Goal: Transaction & Acquisition: Purchase product/service

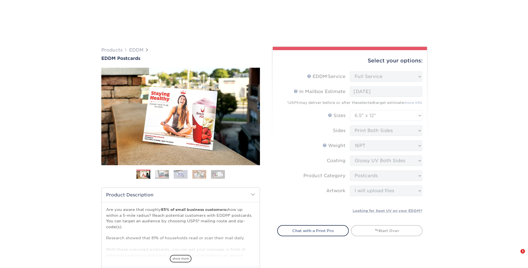
select select "full_service"
select select "6.50x12.00"
select select "9b7272e0-d6c8-4c3c-8e97-d3a1bcdab858"
select select "upload"
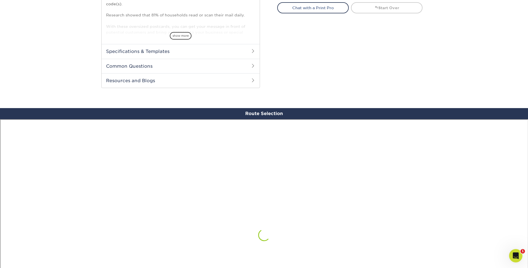
scroll to position [334, 0]
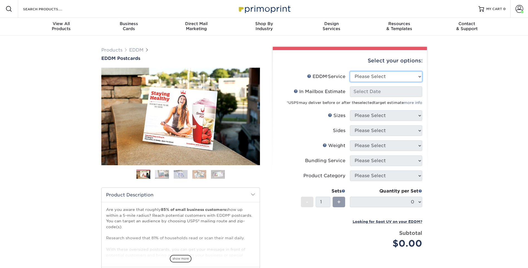
click at [391, 74] on select "Please Select Full Service Print Only" at bounding box center [386, 76] width 72 height 11
select select "full_service"
click at [350, 71] on select "Please Select Full Service Print Only" at bounding box center [386, 76] width 72 height 11
select select "-1"
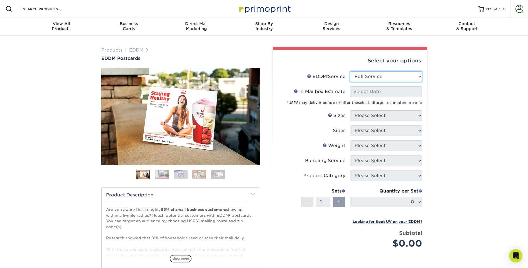
select select "-1"
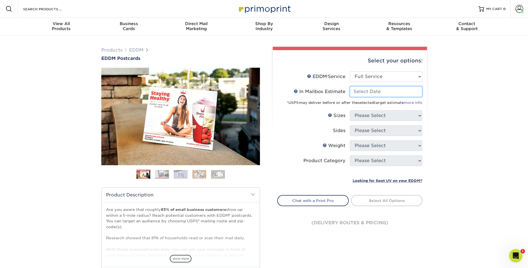
click at [391, 93] on input "In Mailbox Estimate Help In Mailbox Estimate" at bounding box center [386, 91] width 72 height 11
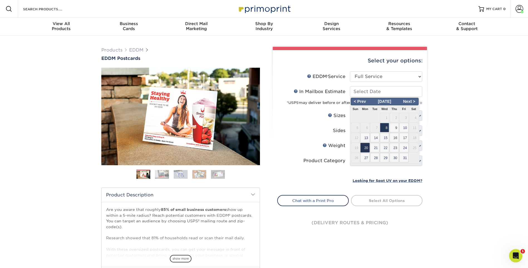
click at [365, 148] on span "20" at bounding box center [365, 147] width 9 height 9
type input "2025-10-20"
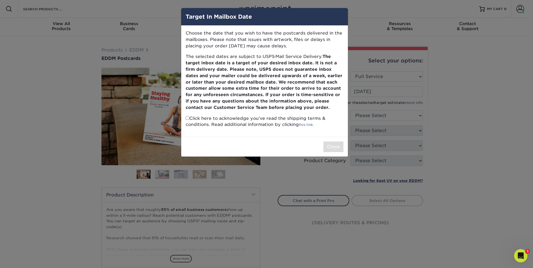
click at [186, 118] on input "checkbox" at bounding box center [188, 118] width 4 height 4
checkbox input "true"
click at [335, 148] on button "Close" at bounding box center [333, 147] width 20 height 11
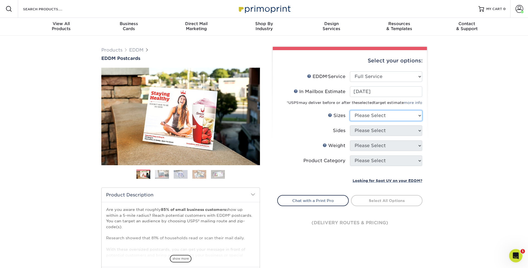
click at [381, 111] on select "Please Select 4.5" x 12" 6" x 12" 6.5" x 8" 6.5" x 9" 6.5" x 12" 7" x 8.5" 8" x…" at bounding box center [386, 115] width 72 height 11
select select "6.50x12.00"
click at [350, 110] on select "Please Select 4.5" x 12" 6" x 12" 6.5" x 8" 6.5" x 9" 6.5" x 12" 7" x 8.5" 8" x…" at bounding box center [386, 115] width 72 height 11
click at [373, 133] on select "Please Select Print Both Sides Print Front Only" at bounding box center [386, 130] width 72 height 11
select select "13abbda7-1d64-4f25-8bb2-c179b224825d"
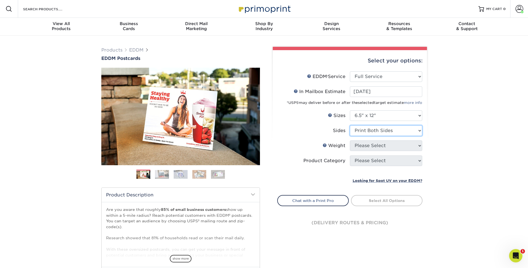
click at [350, 125] on select "Please Select Print Both Sides Print Front Only" at bounding box center [386, 130] width 72 height 11
click at [374, 138] on li "Sides Please Select Print Both Sides Print Front Only" at bounding box center [350, 132] width 145 height 15
click at [376, 143] on select "Please Select 14PT 16PT" at bounding box center [386, 145] width 72 height 11
select select "16PT"
click at [350, 140] on select "Please Select 14PT 16PT" at bounding box center [386, 145] width 72 height 11
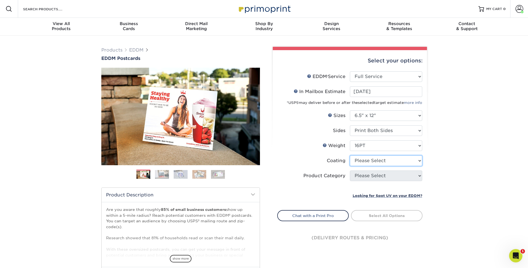
click at [404, 162] on select at bounding box center [386, 160] width 72 height 11
select select "ae367451-b2b8-45df-a344-0f05b6a12993"
click at [350, 155] on select at bounding box center [386, 160] width 72 height 11
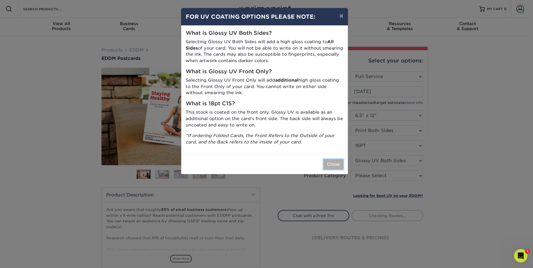
click at [332, 164] on button "Close" at bounding box center [333, 164] width 20 height 11
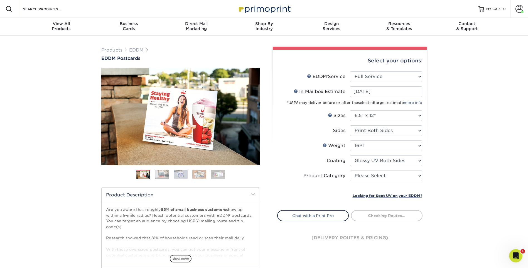
scroll to position [84, 0]
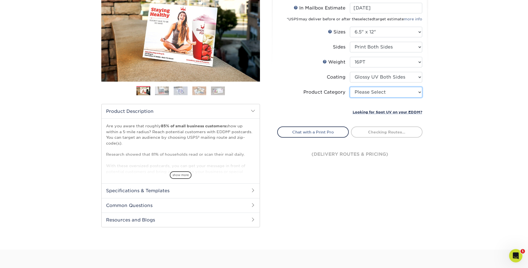
click at [394, 92] on select "Please Select Postcards" at bounding box center [386, 92] width 72 height 11
select select "9b7272e0-d6c8-4c3c-8e97-d3a1bcdab858"
click at [350, 87] on select "Please Select Postcards" at bounding box center [386, 92] width 72 height 11
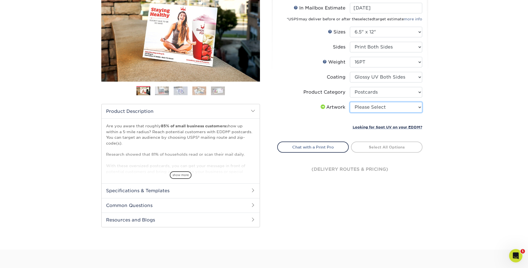
click at [407, 110] on select "Please Select I will upload files I need a design - $150" at bounding box center [386, 107] width 72 height 11
select select "upload"
click at [350, 102] on select "Please Select I will upload files I need a design - $150" at bounding box center [386, 107] width 72 height 11
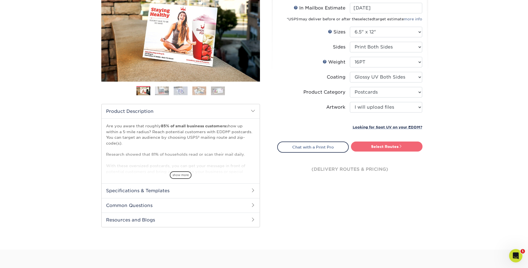
click at [402, 145] on span at bounding box center [401, 146] width 4 height 4
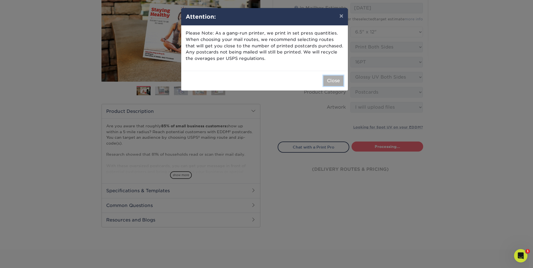
click at [332, 79] on button "Close" at bounding box center [333, 80] width 20 height 11
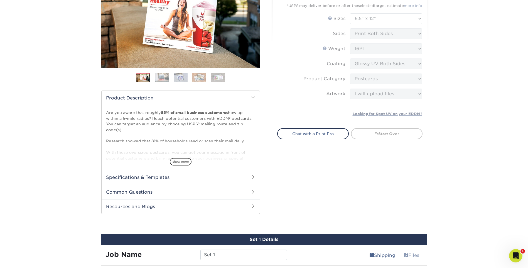
scroll to position [236, 0]
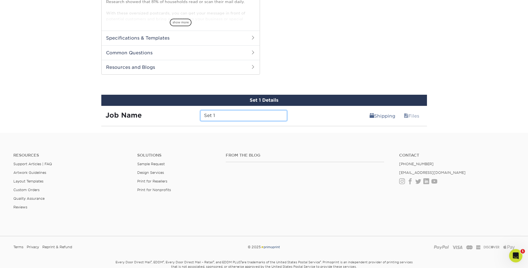
click at [254, 118] on input "Set 1" at bounding box center [244, 115] width 87 height 11
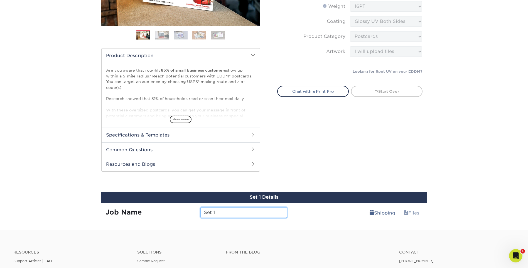
scroll to position [195, 0]
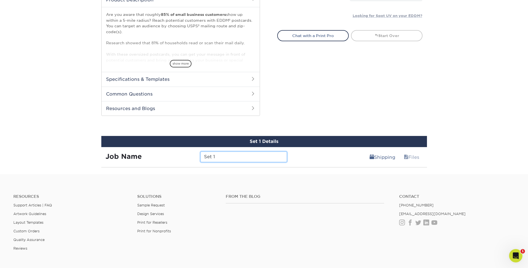
click at [220, 155] on input "Set 1" at bounding box center [244, 157] width 87 height 11
click at [374, 157] on link "Shipping" at bounding box center [382, 157] width 33 height 11
click at [221, 158] on input "Set 1" at bounding box center [244, 157] width 87 height 11
type input "S"
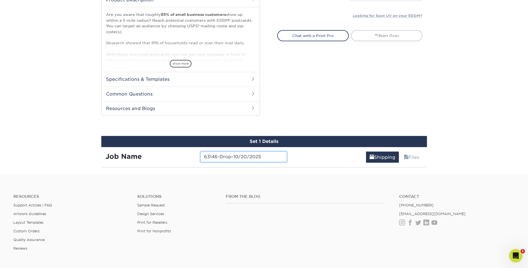
type input "63146-Drop-10/20/2025"
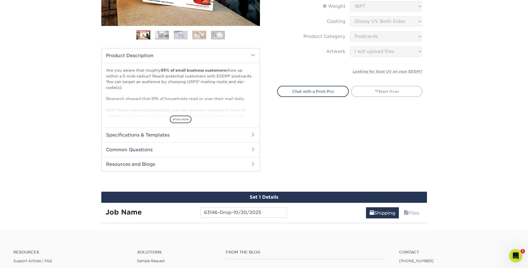
scroll to position [223, 0]
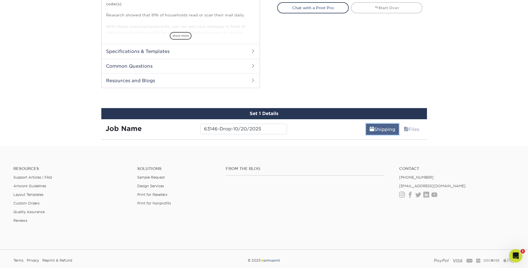
click at [378, 131] on link "Shipping" at bounding box center [382, 129] width 33 height 11
click at [276, 130] on input "63146-Drop-10/20/2025" at bounding box center [244, 129] width 87 height 11
click at [406, 131] on span at bounding box center [406, 129] width 4 height 5
click at [415, 131] on link "Files" at bounding box center [412, 129] width 23 height 11
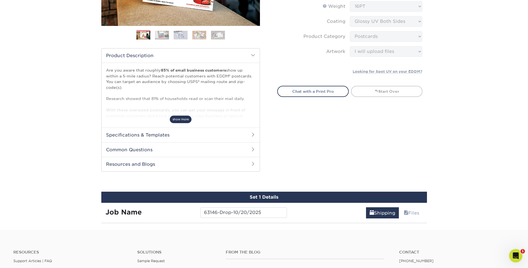
click at [184, 120] on span "show more" at bounding box center [181, 120] width 22 height 8
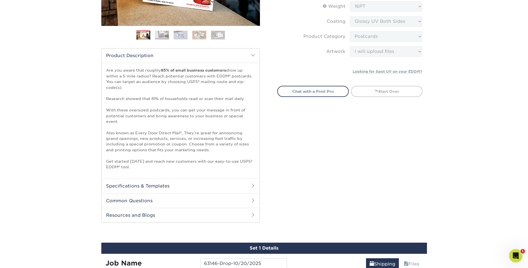
click at [209, 130] on p "Are you aware that roughly 85% of small business customers show up within a 5-m…" at bounding box center [180, 118] width 149 height 102
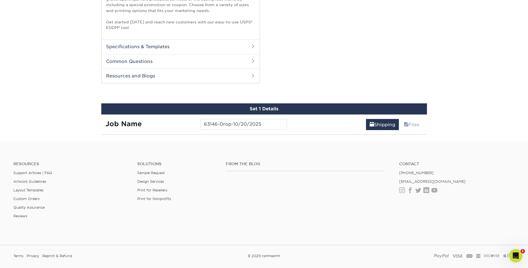
scroll to position [315, 0]
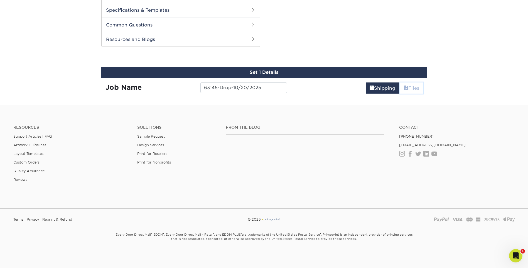
click at [411, 87] on link "Files" at bounding box center [412, 87] width 23 height 11
click at [264, 88] on input "63146-Drop-10/20/2025" at bounding box center [244, 87] width 87 height 11
click at [381, 87] on link "Shipping" at bounding box center [382, 87] width 33 height 11
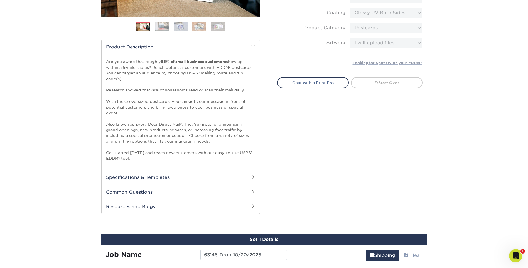
drag, startPoint x: 386, startPoint y: 113, endPoint x: 386, endPoint y: 123, distance: 9.2
click at [386, 114] on div "Select your options: EDDM Service Help EDDM ® Service Please Select Full Servic…" at bounding box center [347, 60] width 167 height 322
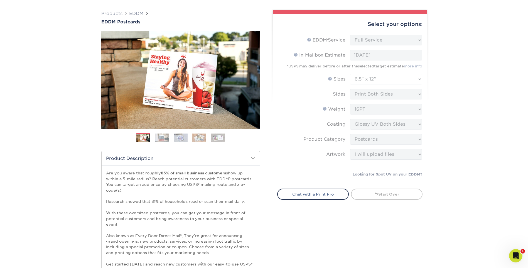
scroll to position [0, 0]
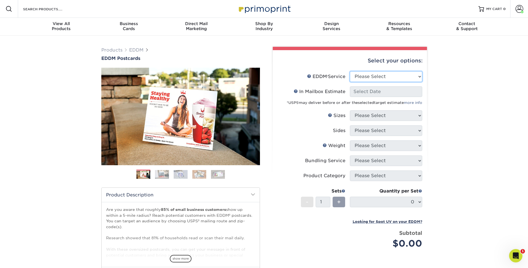
click at [384, 74] on select "Please Select Full Service Print Only" at bounding box center [386, 76] width 72 height 11
select select "full_service"
click at [350, 71] on select "Please Select Full Service Print Only" at bounding box center [386, 76] width 72 height 11
select select "-1"
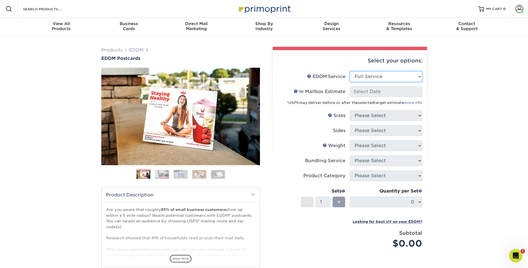
select select "-1"
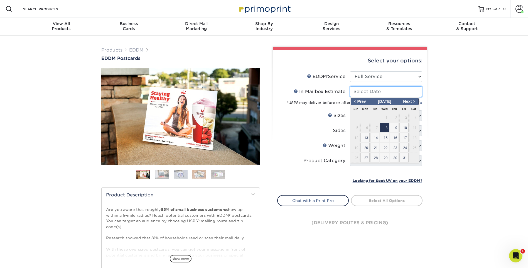
click at [390, 92] on input "In Mailbox Estimate Help In Mailbox Estimate" at bounding box center [386, 91] width 72 height 11
click at [365, 149] on span "20" at bounding box center [365, 147] width 9 height 9
type input "[DATE]"
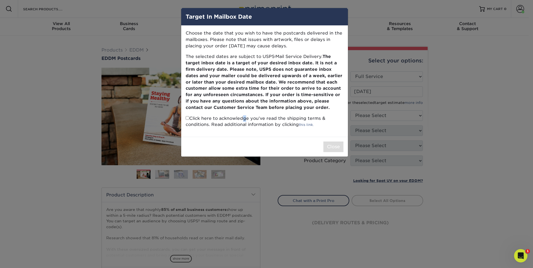
click at [209, 120] on p "Click here to acknowledge you’ve read the shipping terms & conditions. Read add…" at bounding box center [265, 121] width 158 height 13
drag, startPoint x: 209, startPoint y: 120, endPoint x: 188, endPoint y: 118, distance: 20.7
click at [186, 118] on input "checkbox" at bounding box center [188, 118] width 4 height 4
checkbox input "true"
click at [331, 145] on button "Close" at bounding box center [333, 147] width 20 height 11
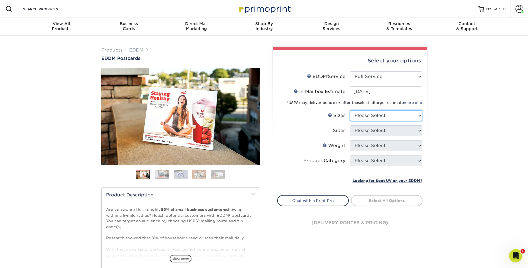
click at [390, 113] on select "Please Select 4.5" x 12" 6" x 12" 6.5" x 8" 6.5" x 9" 6.5" x 12" 7" x 8.5" 8" x…" at bounding box center [386, 115] width 72 height 11
select select "6.50x12.00"
click at [350, 110] on select "Please Select 4.5" x 12" 6" x 12" 6.5" x 8" 6.5" x 9" 6.5" x 12" 7" x 8.5" 8" x…" at bounding box center [386, 115] width 72 height 11
click at [379, 133] on select "Please Select Print Both Sides Print Front Only" at bounding box center [386, 130] width 72 height 11
select select "13abbda7-1d64-4f25-8bb2-c179b224825d"
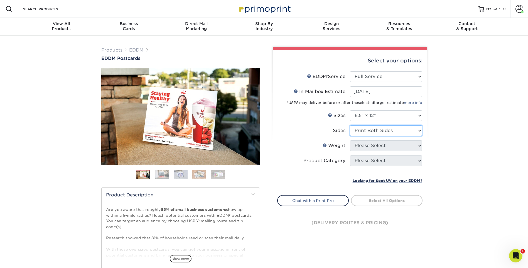
click at [350, 125] on select "Please Select Print Both Sides Print Front Only" at bounding box center [386, 130] width 72 height 11
click at [380, 144] on select "Please Select 14PT 16PT" at bounding box center [386, 145] width 72 height 11
select select "16PT"
click at [350, 140] on select "Please Select 14PT 16PT" at bounding box center [386, 145] width 72 height 11
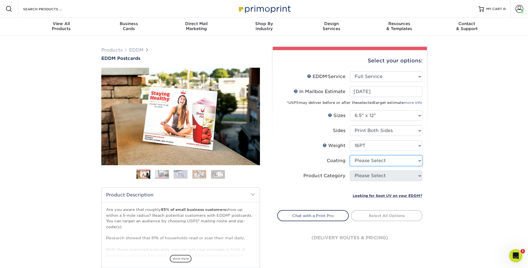
click at [406, 159] on select at bounding box center [386, 160] width 72 height 11
select select "ae367451-b2b8-45df-a344-0f05b6a12993"
click at [350, 155] on select at bounding box center [386, 160] width 72 height 11
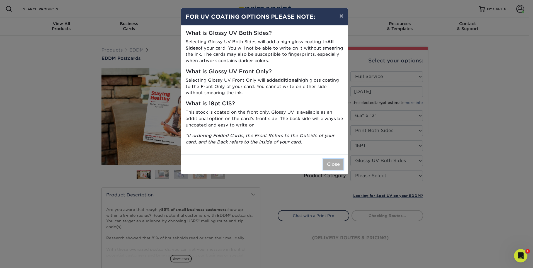
click at [335, 164] on button "Close" at bounding box center [333, 164] width 20 height 11
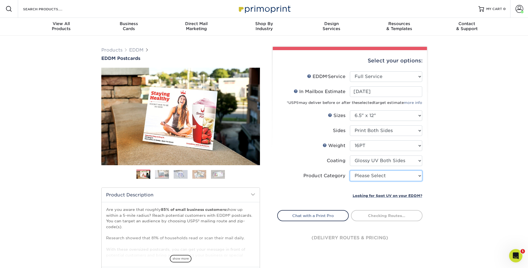
click at [400, 178] on select "Please Select Postcards" at bounding box center [386, 175] width 72 height 11
select select "9b7272e0-d6c8-4c3c-8e97-d3a1bcdab858"
click at [350, 170] on select "Please Select Postcards" at bounding box center [386, 175] width 72 height 11
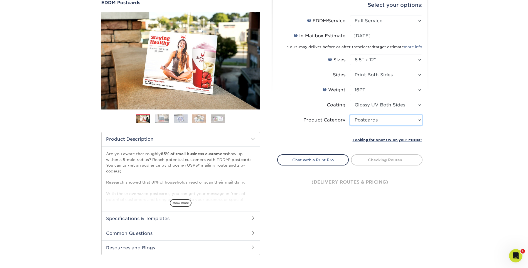
scroll to position [139, 0]
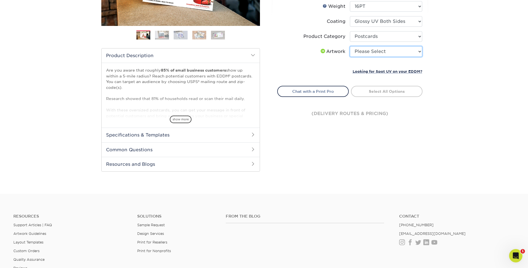
click at [404, 53] on select "Please Select I will upload files I need a design - $150" at bounding box center [386, 51] width 72 height 11
select select "upload"
click at [350, 46] on select "Please Select I will upload files I need a design - $150" at bounding box center [386, 51] width 72 height 11
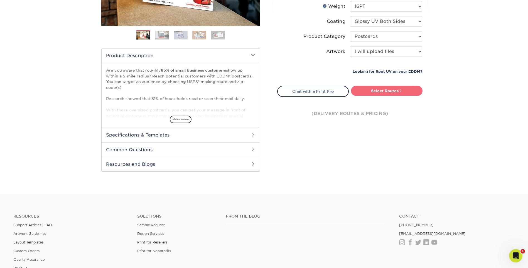
click at [402, 88] on link "Select Routes" at bounding box center [387, 91] width 72 height 10
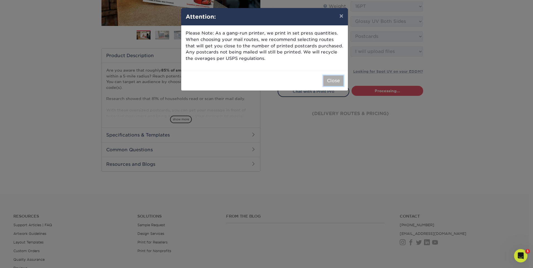
click at [332, 81] on button "Close" at bounding box center [333, 80] width 20 height 11
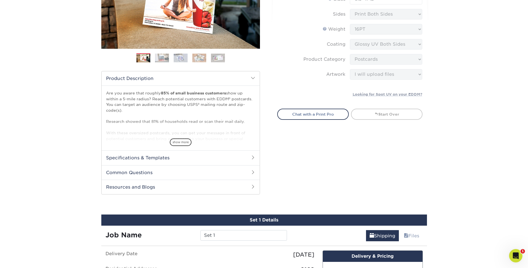
scroll to position [256, 0]
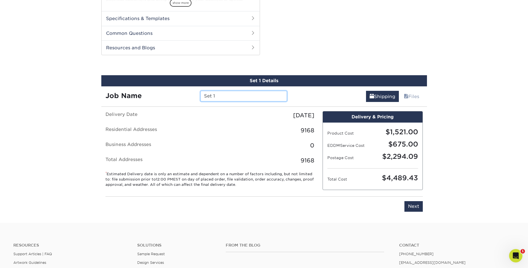
click at [247, 98] on input "Set 1" at bounding box center [244, 96] width 87 height 11
type input "S"
type input "63146-Drop-10/20/2025"
click at [324, 91] on div "Shipping Files" at bounding box center [359, 94] width 136 height 16
click at [416, 206] on input "Next" at bounding box center [414, 206] width 18 height 11
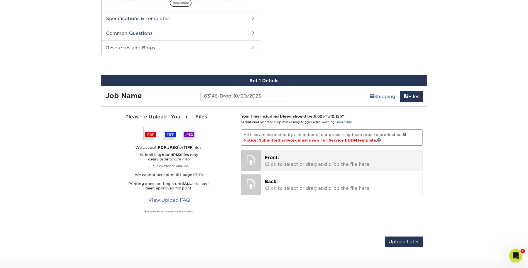
click at [328, 160] on p "Front: Click to select or drag and drop the file here." at bounding box center [342, 160] width 154 height 13
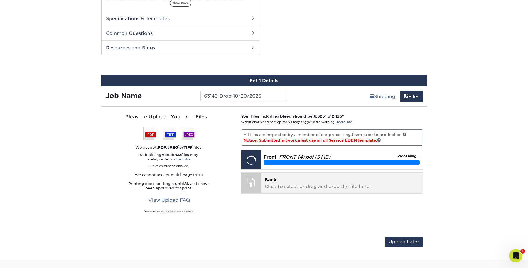
click at [343, 184] on p "Back: Click to select or drag and drop the file here." at bounding box center [342, 183] width 154 height 13
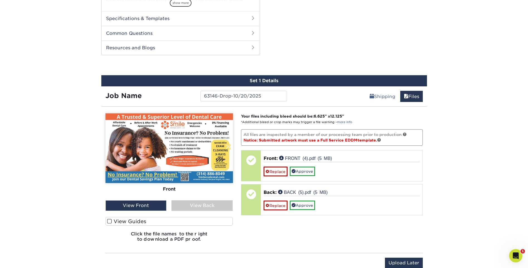
click at [187, 201] on div "View Back" at bounding box center [202, 205] width 61 height 11
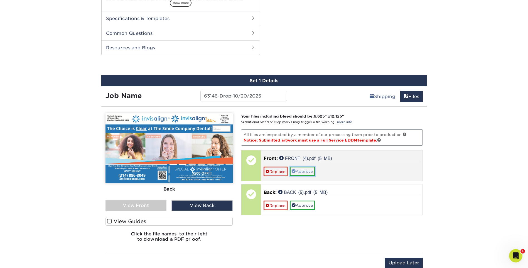
click at [305, 171] on link "Approve" at bounding box center [302, 171] width 25 height 9
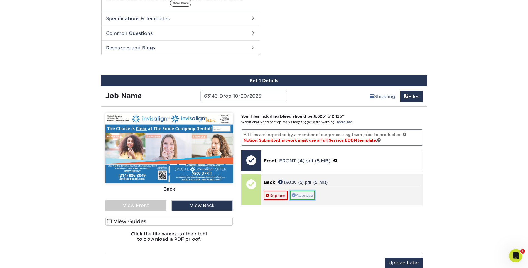
click at [309, 194] on link "Approve" at bounding box center [302, 195] width 25 height 9
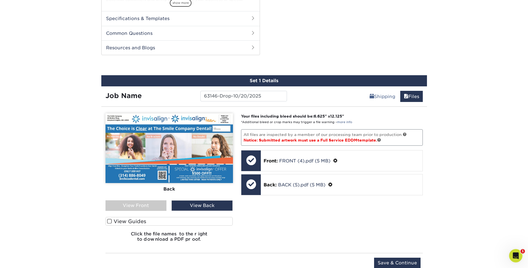
scroll to position [311, 0]
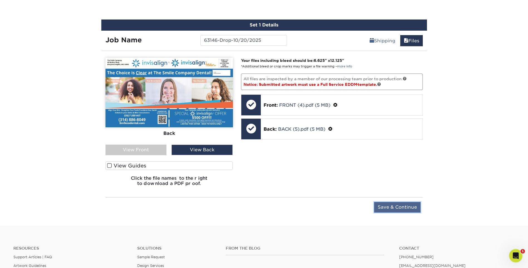
click at [391, 206] on input "Save & Continue" at bounding box center [397, 207] width 47 height 11
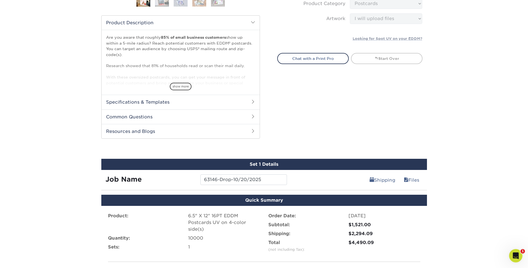
scroll to position [256, 0]
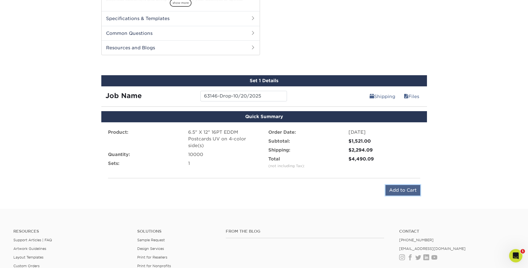
click at [402, 191] on input "Add to Cart" at bounding box center [403, 190] width 35 height 11
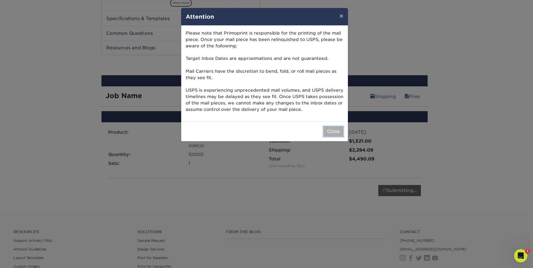
click at [333, 131] on button "Close" at bounding box center [333, 131] width 20 height 11
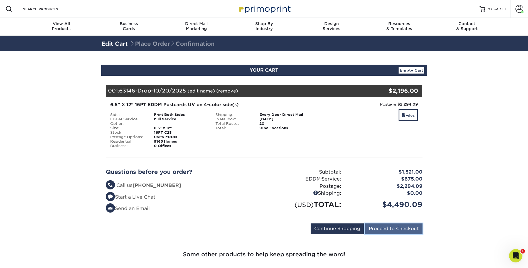
click at [400, 230] on input "Proceed to Checkout" at bounding box center [393, 228] width 57 height 11
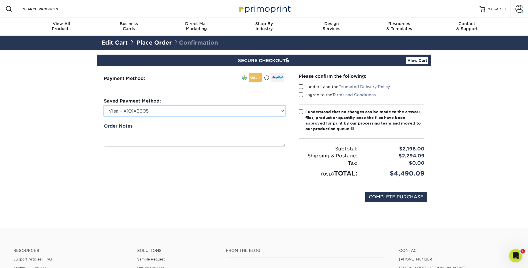
click at [168, 114] on select "Visa - XXXX3605 Visa - XXXX5661 Visa - XXXX7880 Visa - XXXX7269 Visa - XXXX2306…" at bounding box center [195, 111] width 182 height 11
select select "75689"
click at [104, 106] on select "Visa - XXXX3605 Visa - XXXX5661 Visa - XXXX7880 Visa - XXXX7269 Visa - XXXX2306…" at bounding box center [195, 111] width 182 height 11
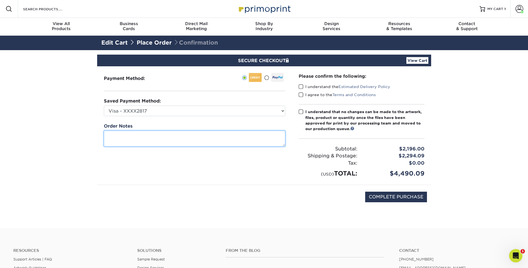
click at [150, 143] on textarea at bounding box center [195, 139] width 182 height 16
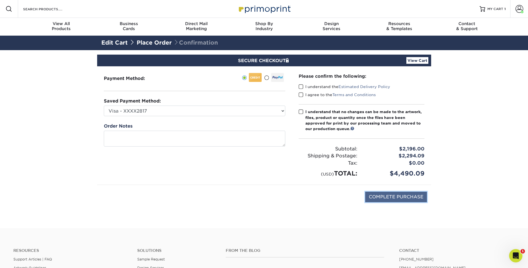
click at [392, 198] on input "COMPLETE PURCHASE" at bounding box center [396, 197] width 62 height 11
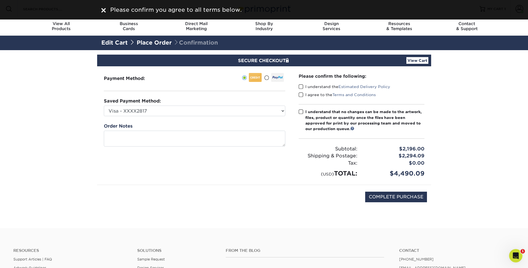
click at [301, 88] on span at bounding box center [301, 86] width 5 height 5
click at [0, 0] on input "I understand the Estimated Delivery Policy" at bounding box center [0, 0] width 0 height 0
click at [304, 94] on label "I agree to the Terms and Conditions" at bounding box center [337, 95] width 77 height 6
click at [0, 0] on input "I agree to the Terms and Conditions" at bounding box center [0, 0] width 0 height 0
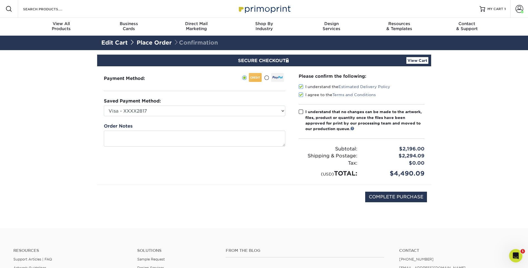
click at [302, 112] on span at bounding box center [301, 111] width 5 height 5
click at [0, 0] on input "I understand that no changes can be made to the artwork, files, product or quan…" at bounding box center [0, 0] width 0 height 0
click at [394, 198] on input "COMPLETE PURCHASE" at bounding box center [396, 197] width 62 height 11
type input "PROCESSING, PLEASE WAIT..."
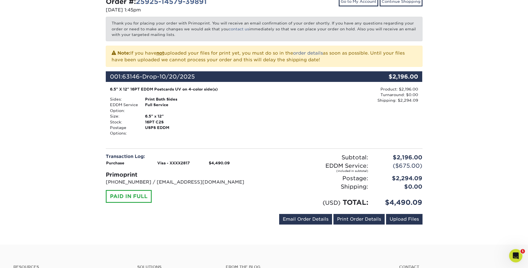
scroll to position [111, 0]
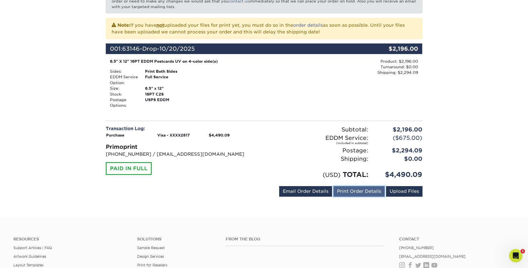
click at [348, 191] on link "Print Order Details" at bounding box center [359, 191] width 51 height 11
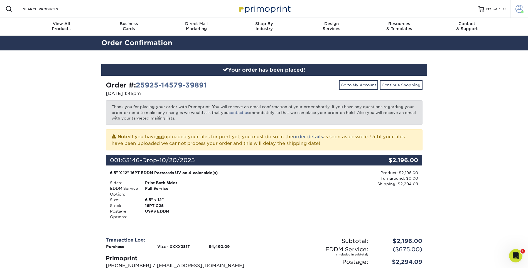
click at [518, 7] on span at bounding box center [520, 9] width 8 height 8
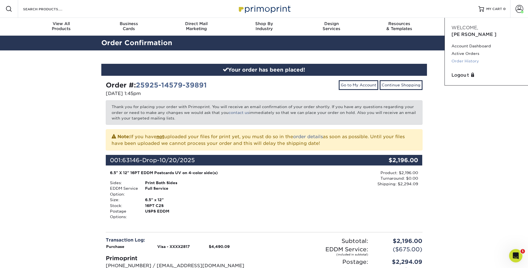
click at [459, 57] on link "Order History" at bounding box center [487, 61] width 70 height 8
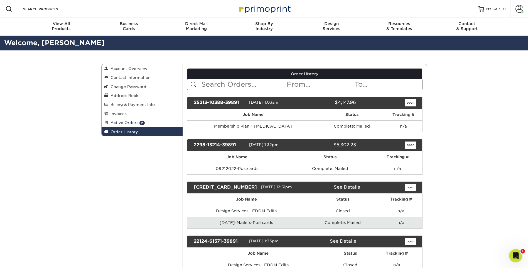
click at [133, 121] on span "Active Orders" at bounding box center [123, 122] width 30 height 4
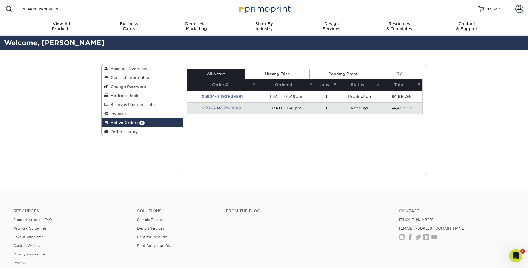
click at [216, 108] on td "25925-14579-39891" at bounding box center [222, 108] width 70 height 12
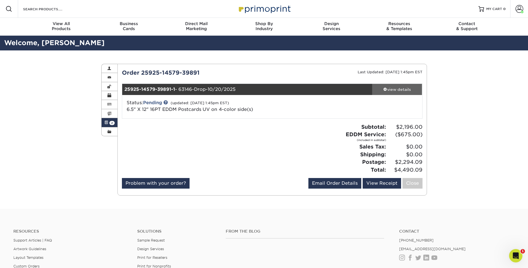
click at [385, 89] on span at bounding box center [386, 89] width 4 height 4
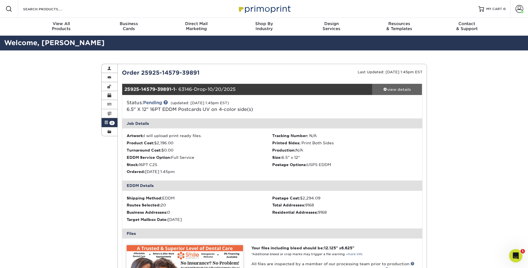
click at [385, 89] on span at bounding box center [386, 89] width 4 height 4
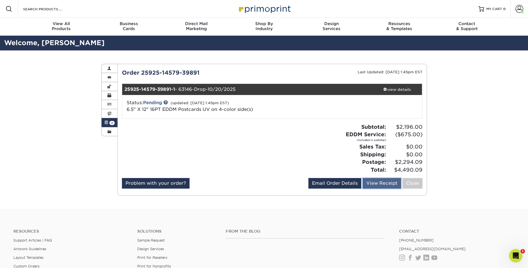
click at [374, 182] on link "View Receipt" at bounding box center [382, 183] width 38 height 11
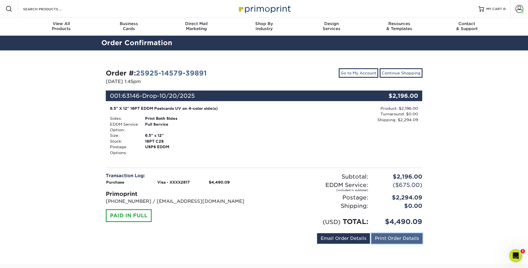
click at [396, 238] on link "Print Order Details" at bounding box center [397, 238] width 51 height 11
